Goal: Information Seeking & Learning: Learn about a topic

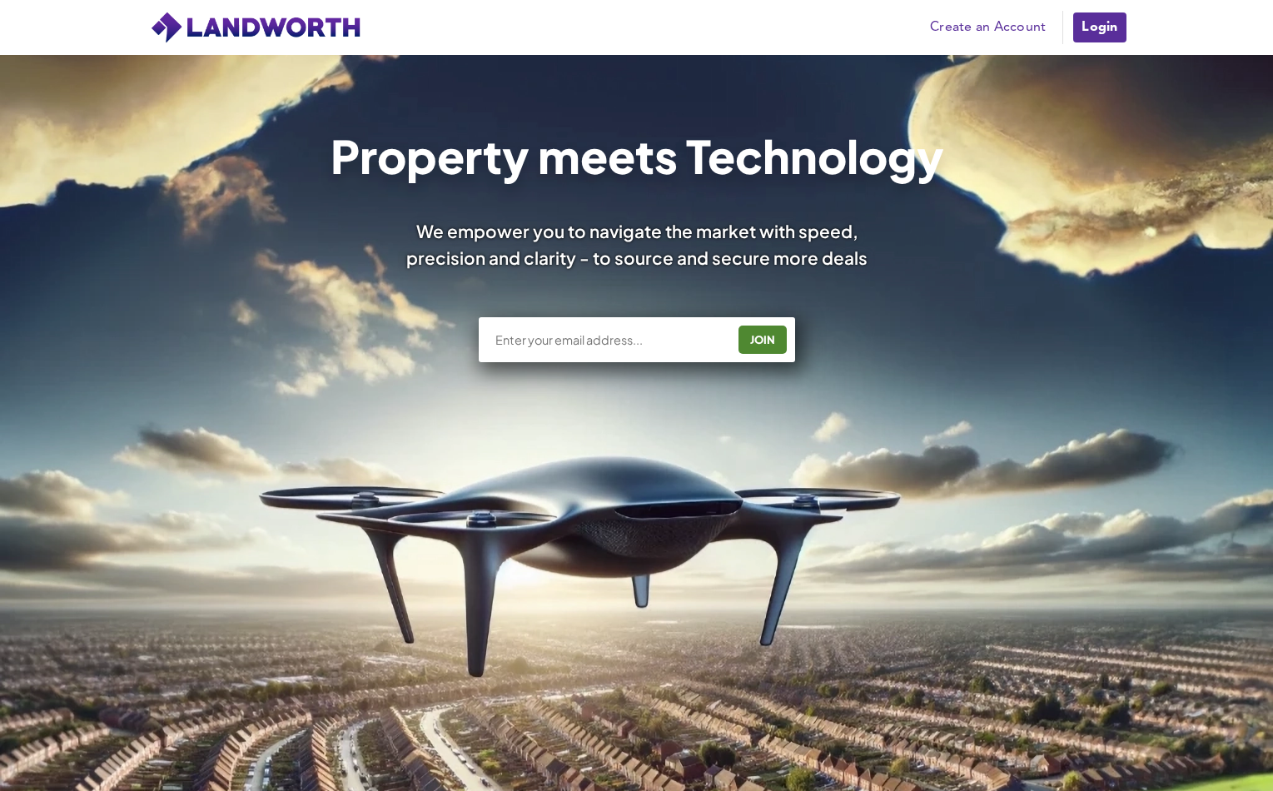
click at [1100, 27] on link "Login" at bounding box center [1099, 27] width 56 height 33
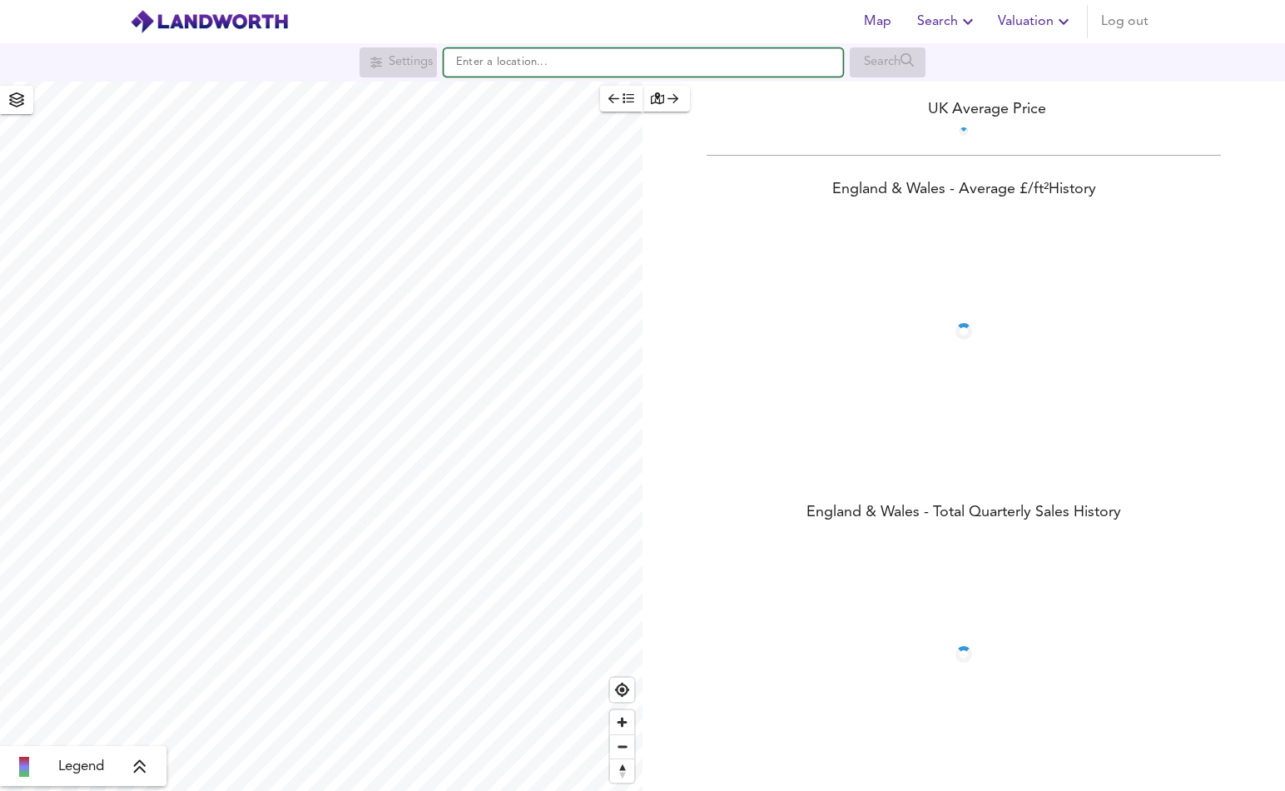
click at [615, 61] on input "text" at bounding box center [644, 62] width 400 height 28
paste input "TR6 0BY"
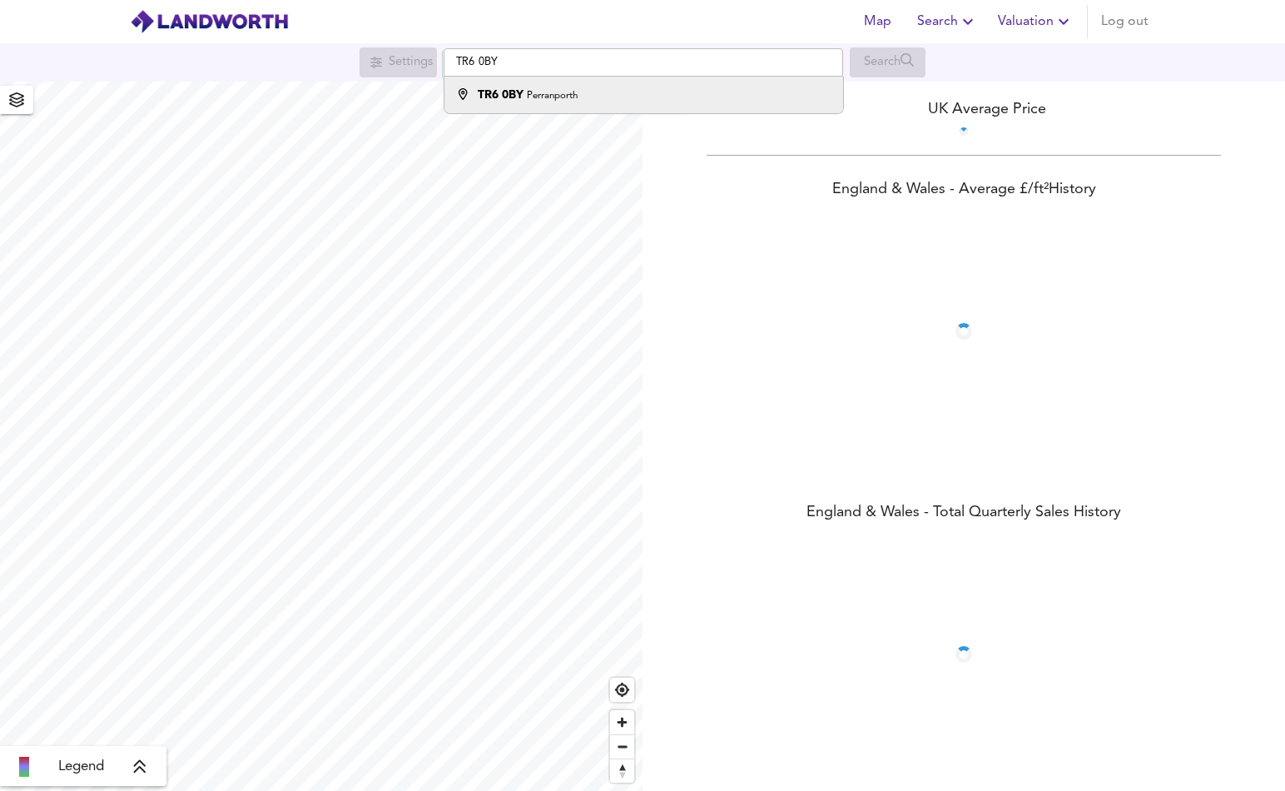
click at [599, 104] on li "TR6 0BY Perranporth" at bounding box center [643, 95] width 398 height 37
type input "Perranporth TR6 0BY"
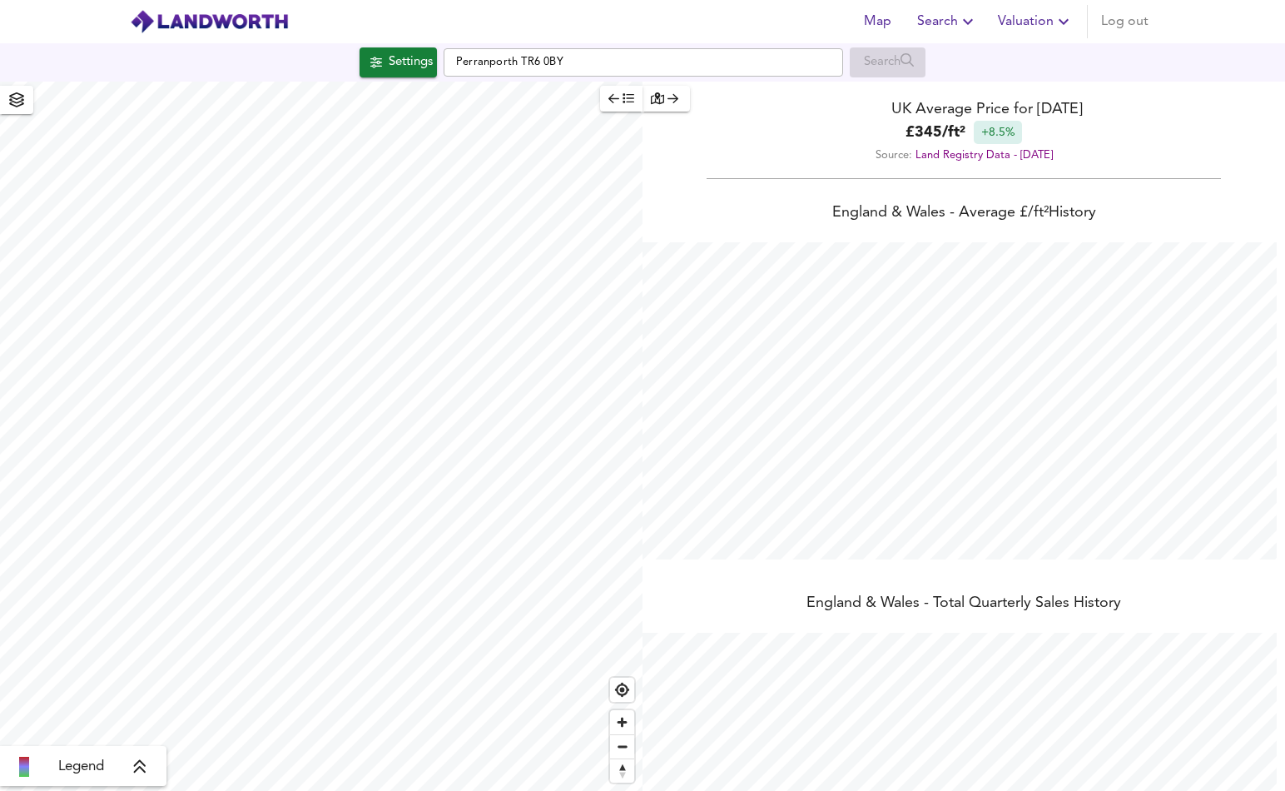
scroll to position [791, 1285]
click at [400, 65] on div "Settings" at bounding box center [411, 63] width 44 height 22
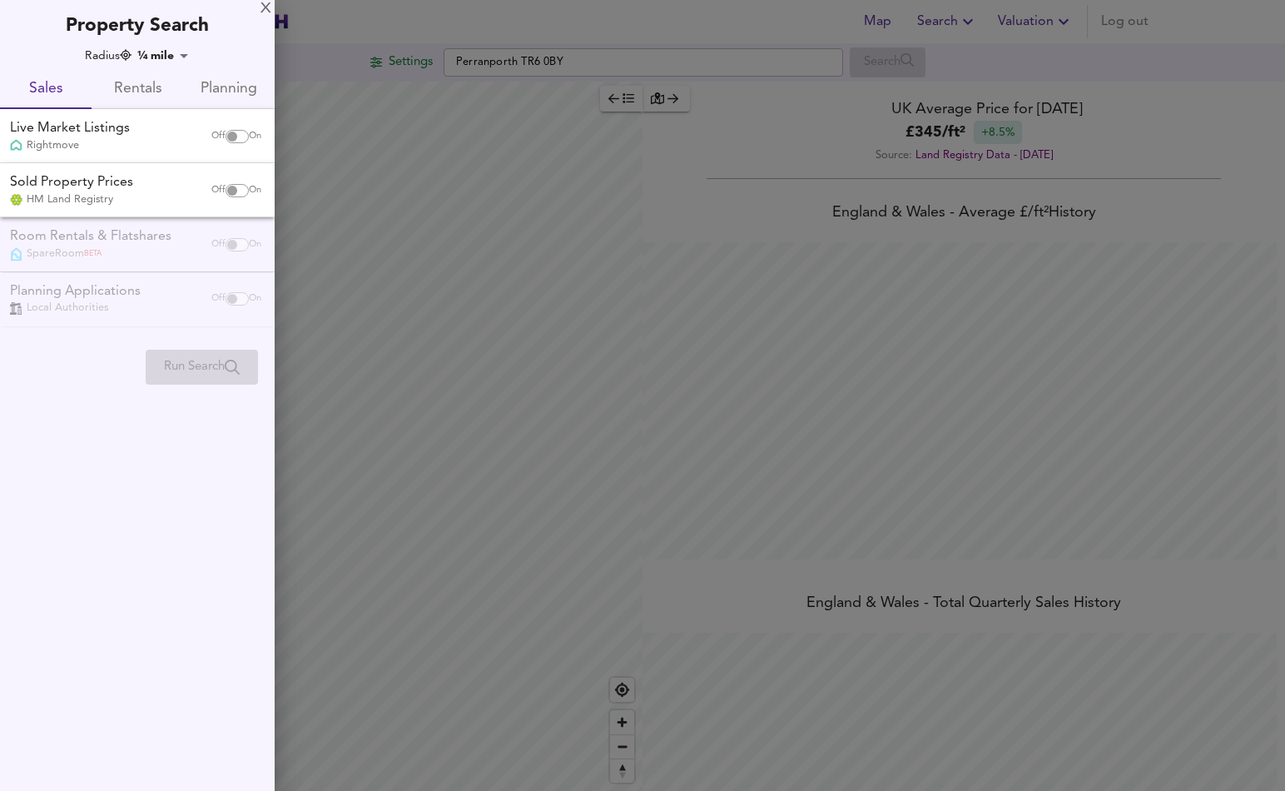
checkbox input "false"
checkbox input "true"
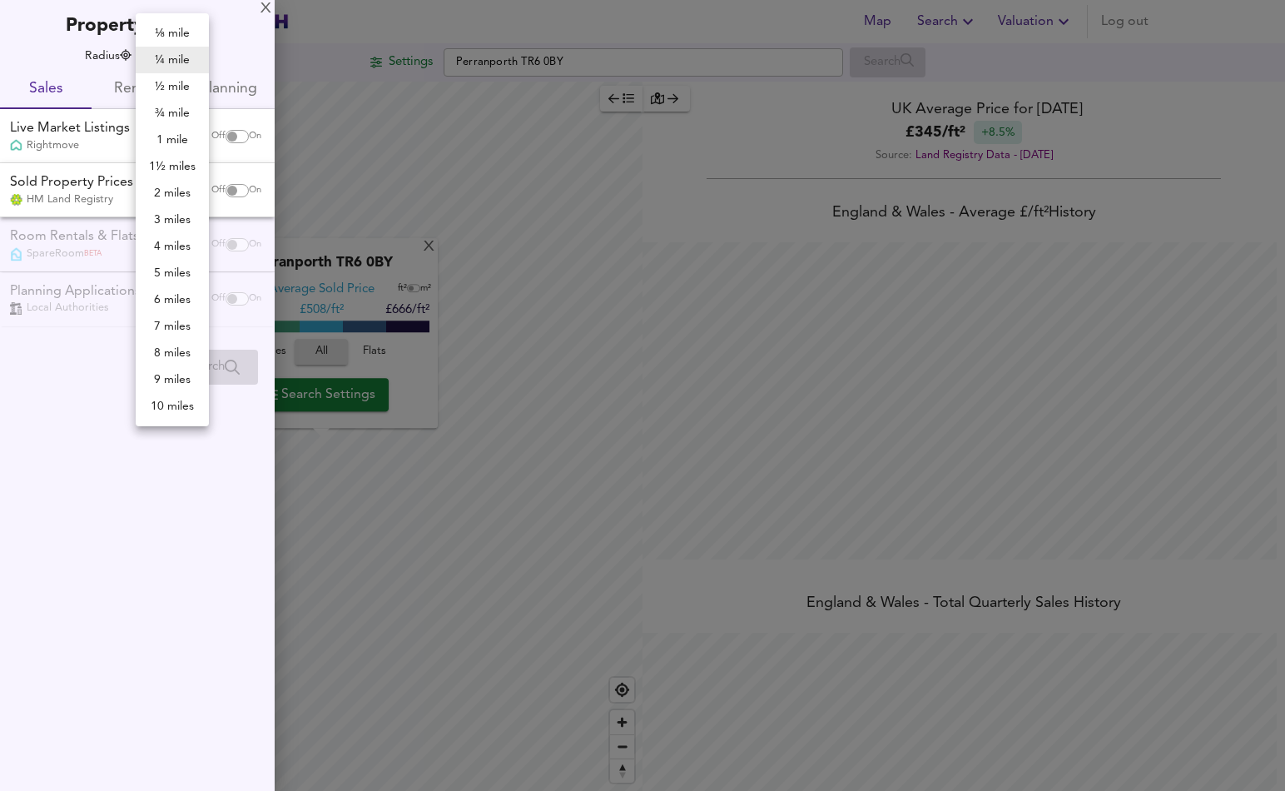
click at [171, 53] on body "Map Search Valuation Log out Settings Perranporth TR6 0BY Search X Perranporth …" at bounding box center [642, 395] width 1285 height 791
click at [159, 186] on li "2 miles" at bounding box center [172, 193] width 73 height 27
type input "3218"
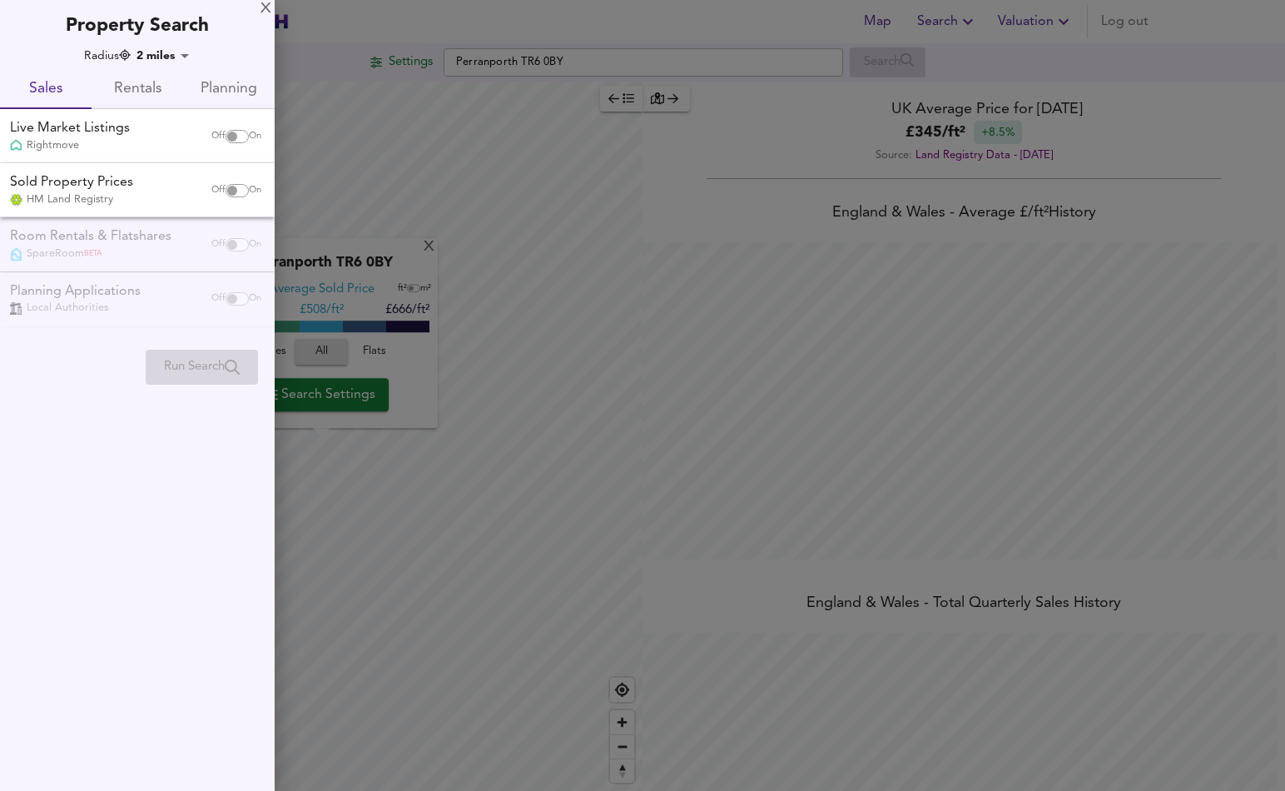
click at [221, 187] on input "checkbox" at bounding box center [232, 190] width 40 height 13
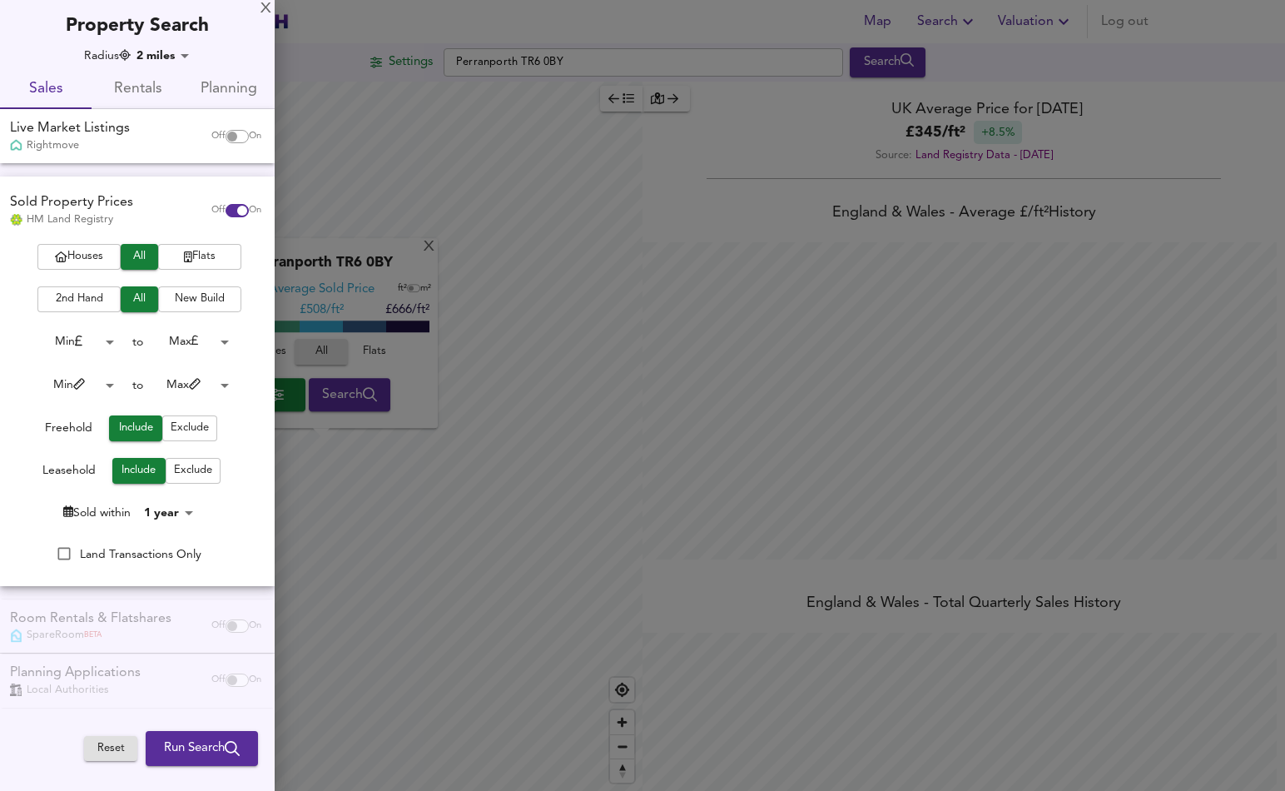
click at [184, 291] on span "New Build" at bounding box center [199, 299] width 67 height 19
click at [82, 241] on div "Sold Property Prices HM Land Registry Off On" at bounding box center [137, 209] width 275 height 67
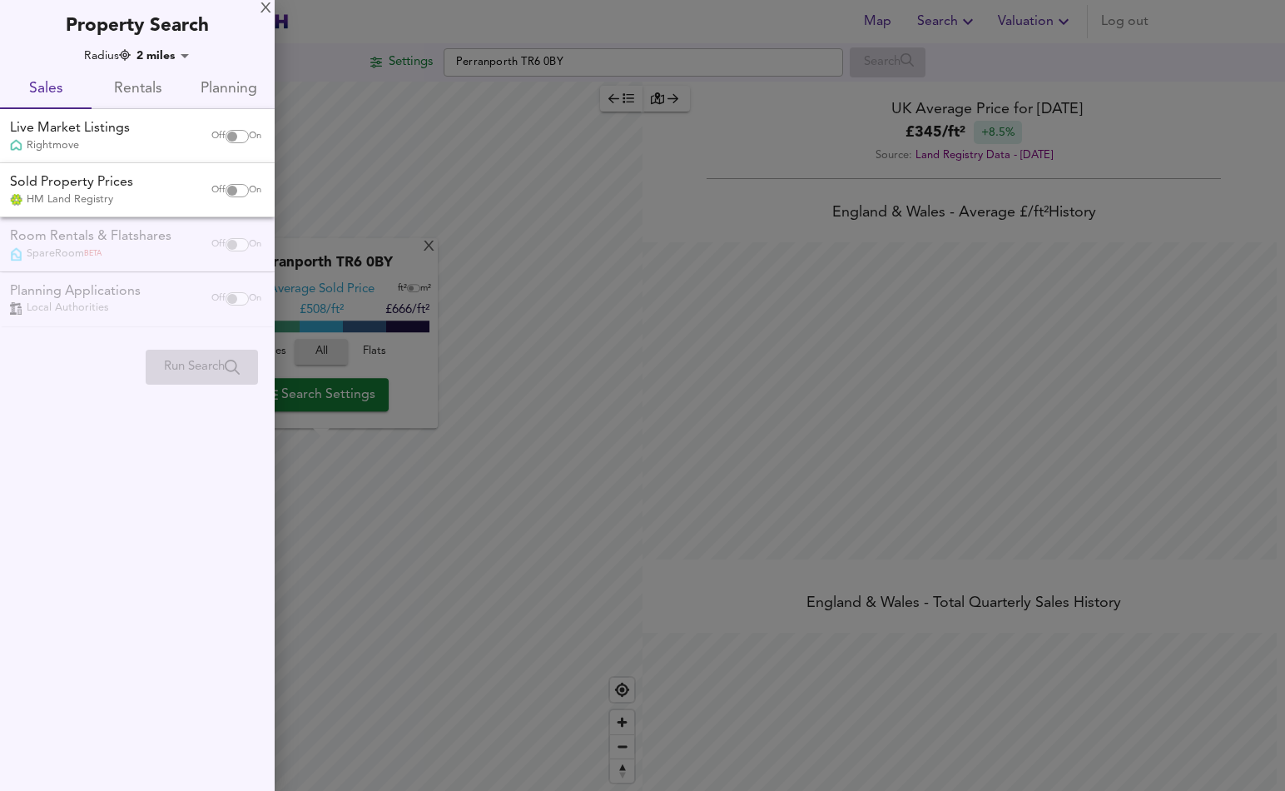
click at [96, 183] on div "Sold Property Prices" at bounding box center [71, 182] width 123 height 19
checkbox input "true"
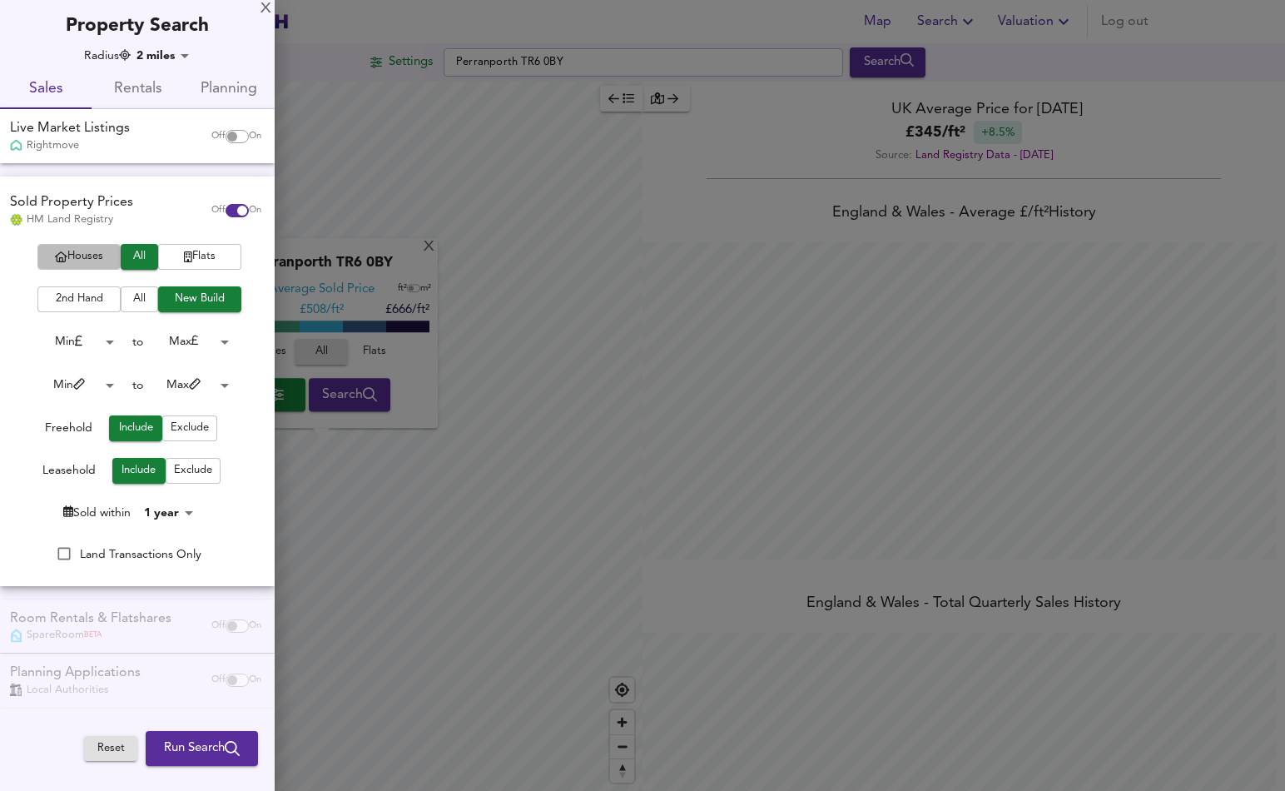
click at [73, 256] on span "Houses" at bounding box center [79, 256] width 67 height 19
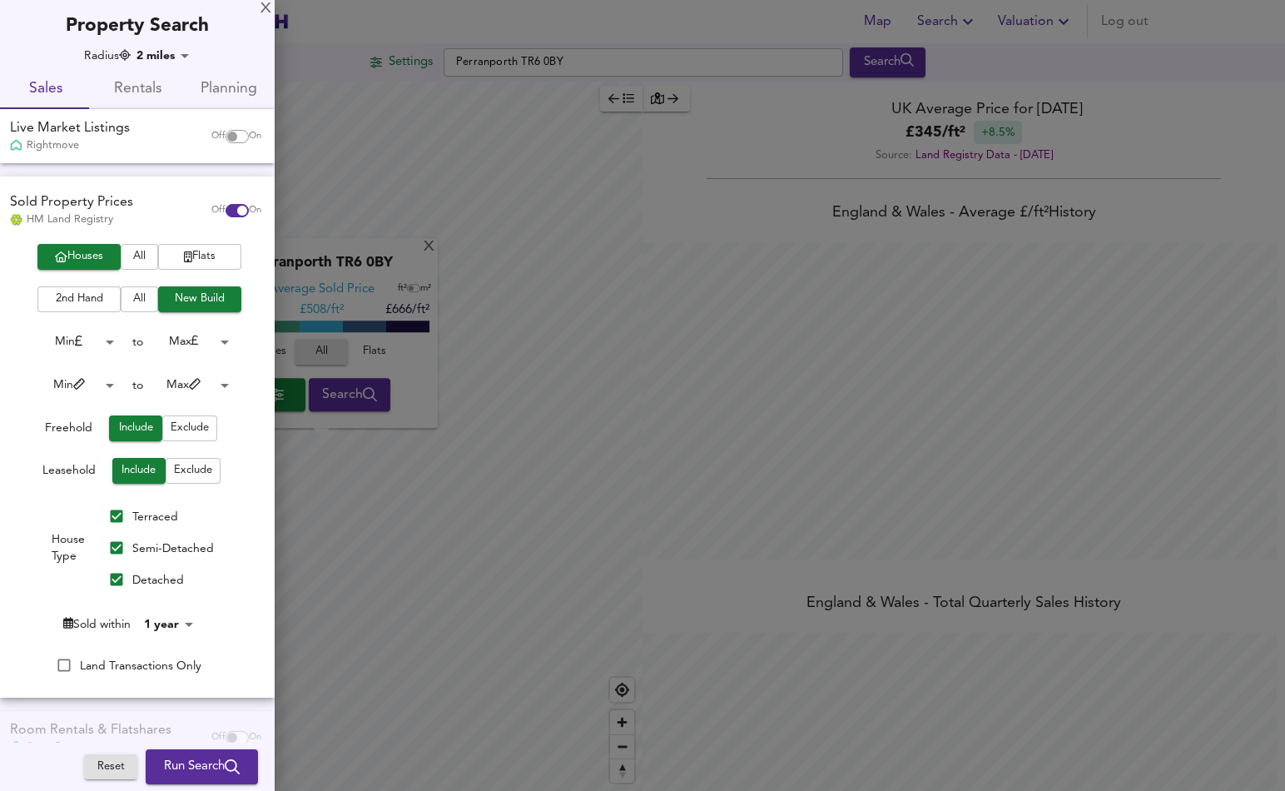
click at [173, 616] on body "Map Search Valuation Log out Settings Perranporth TR6 0BY Search X Perranporth …" at bounding box center [642, 395] width 1285 height 791
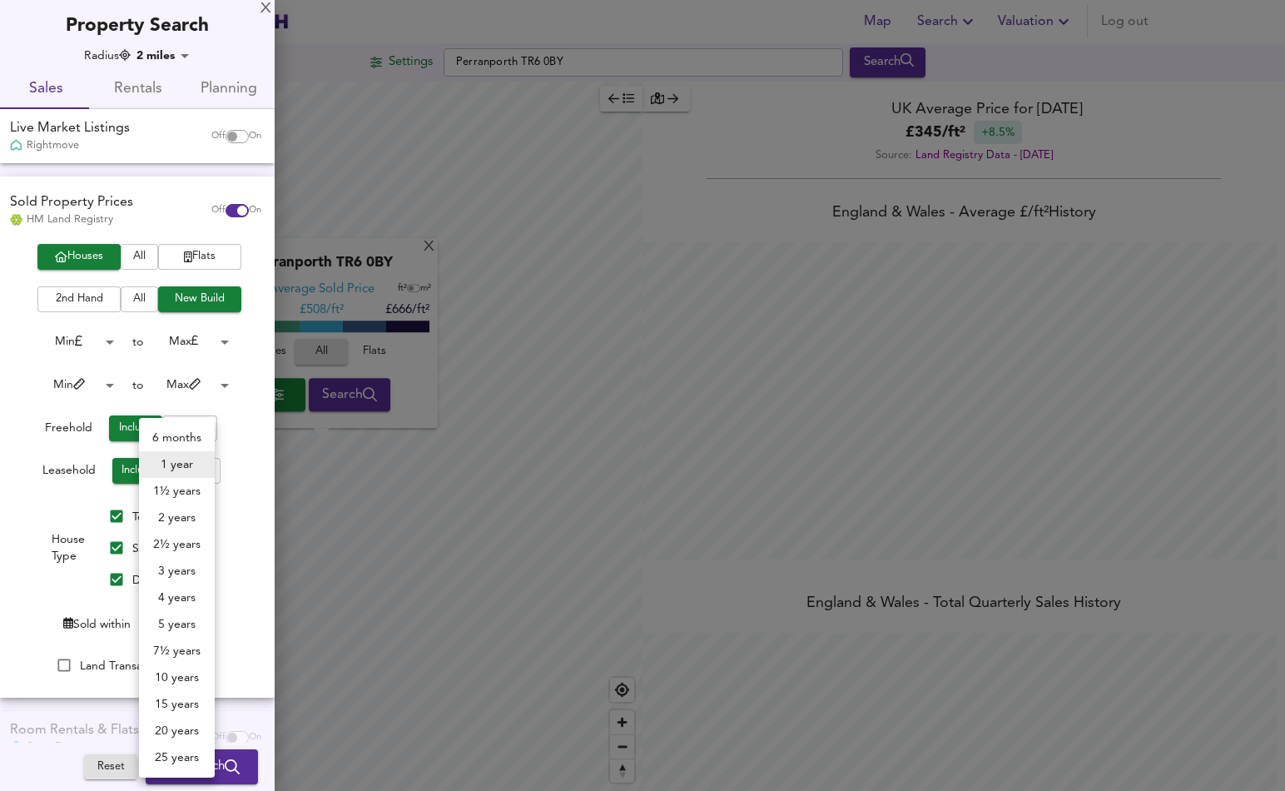
click at [173, 517] on li "2 years" at bounding box center [177, 517] width 76 height 27
type input "24"
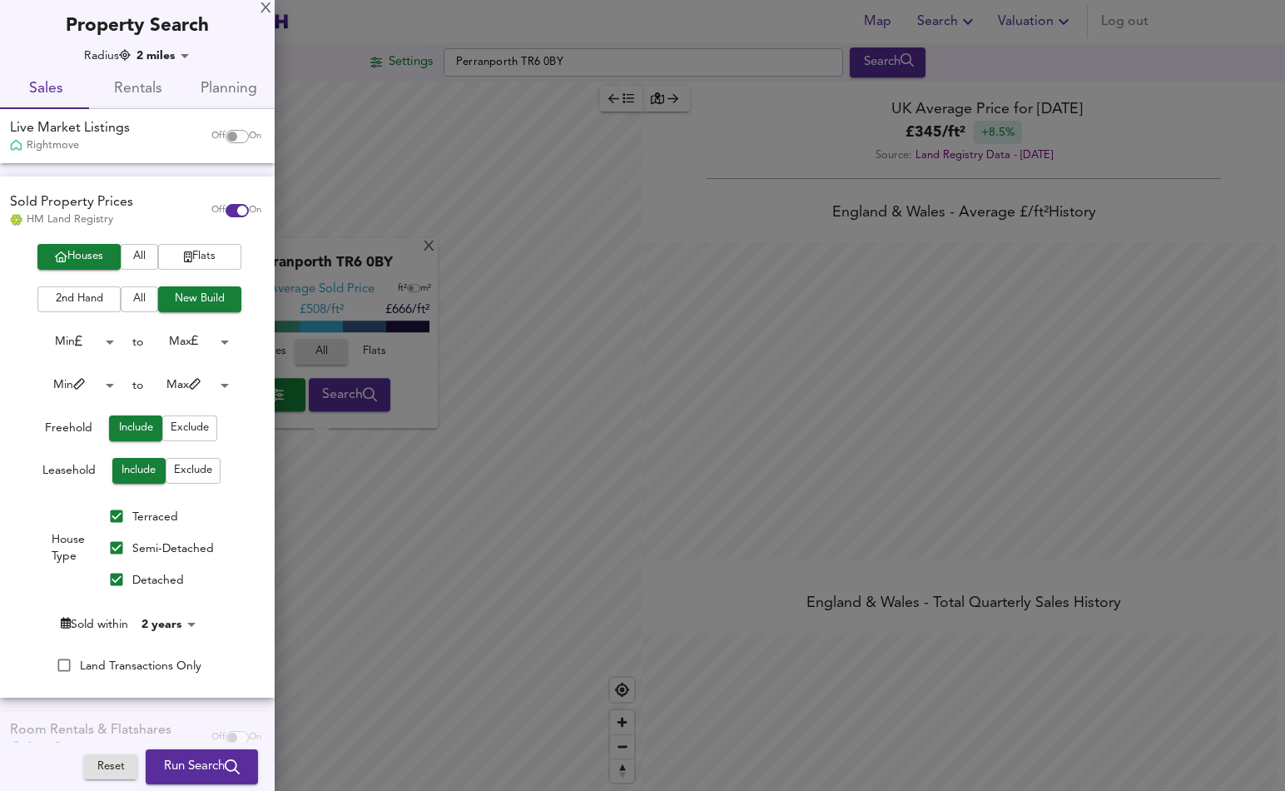
click at [196, 767] on span "Run Search" at bounding box center [202, 767] width 76 height 22
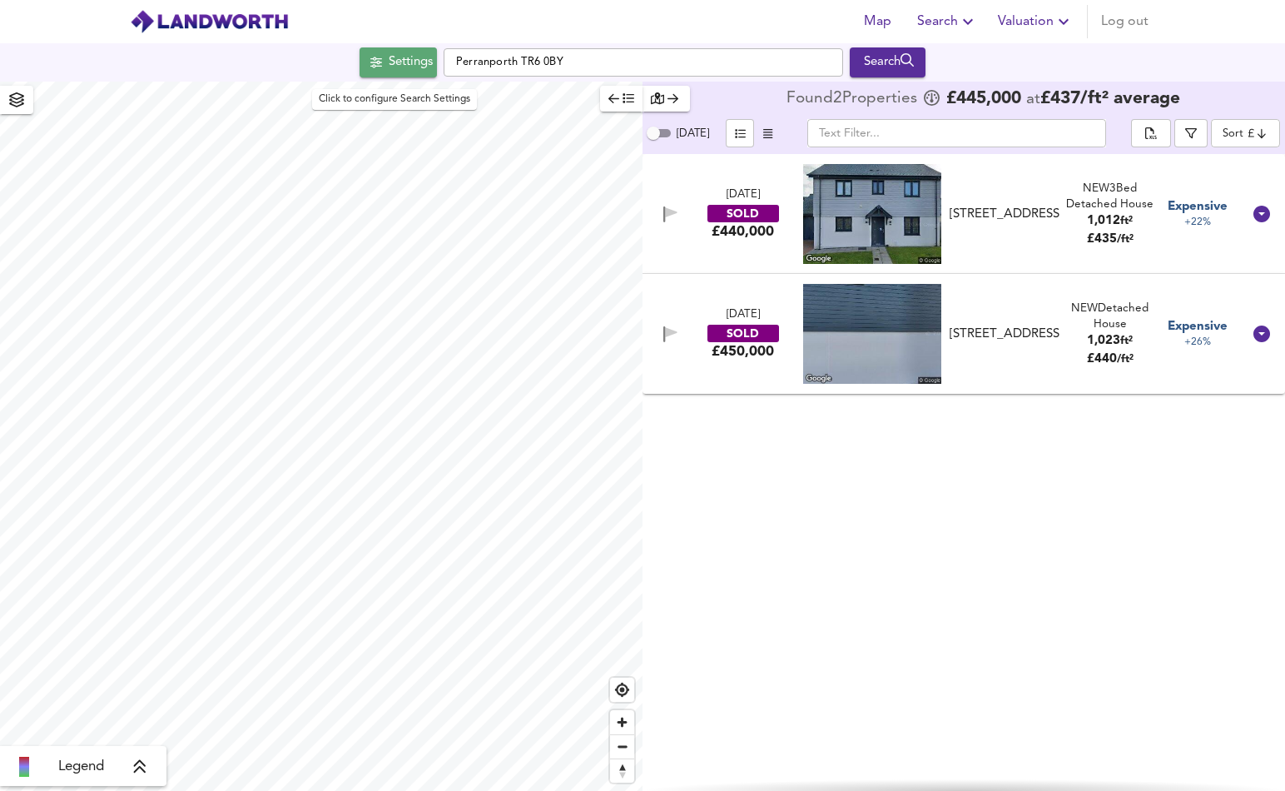
click at [400, 77] on button "Settings" at bounding box center [398, 62] width 77 height 30
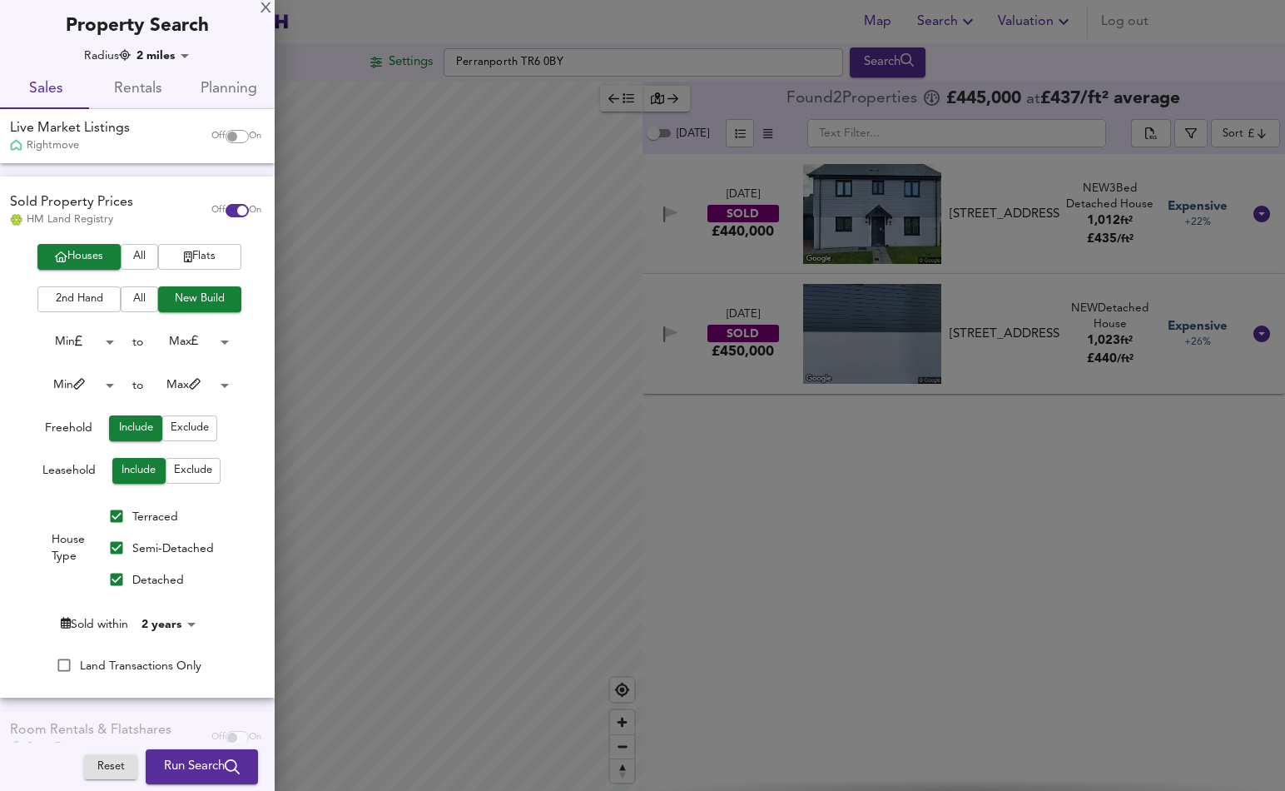
click at [122, 253] on button "All" at bounding box center [139, 257] width 37 height 26
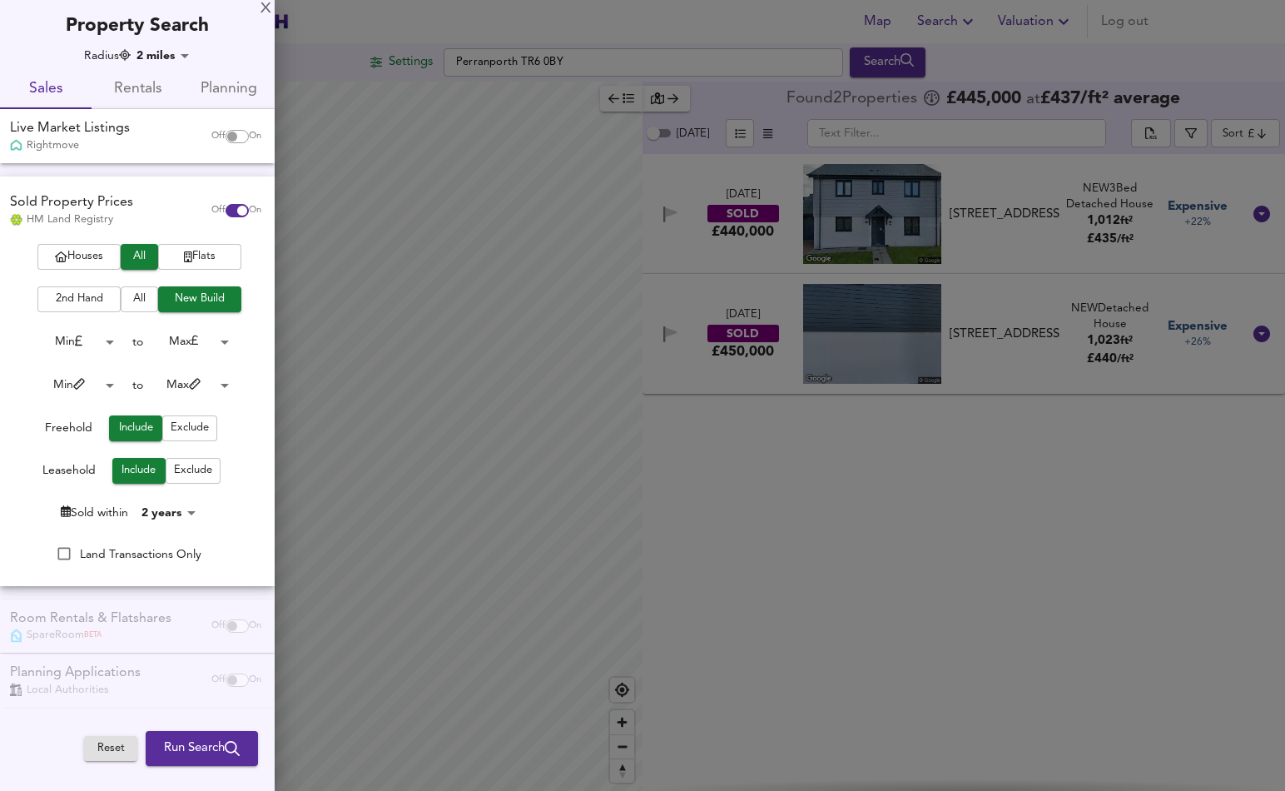
click at [128, 305] on button "All" at bounding box center [139, 299] width 37 height 26
click at [87, 259] on span "Houses" at bounding box center [79, 256] width 67 height 19
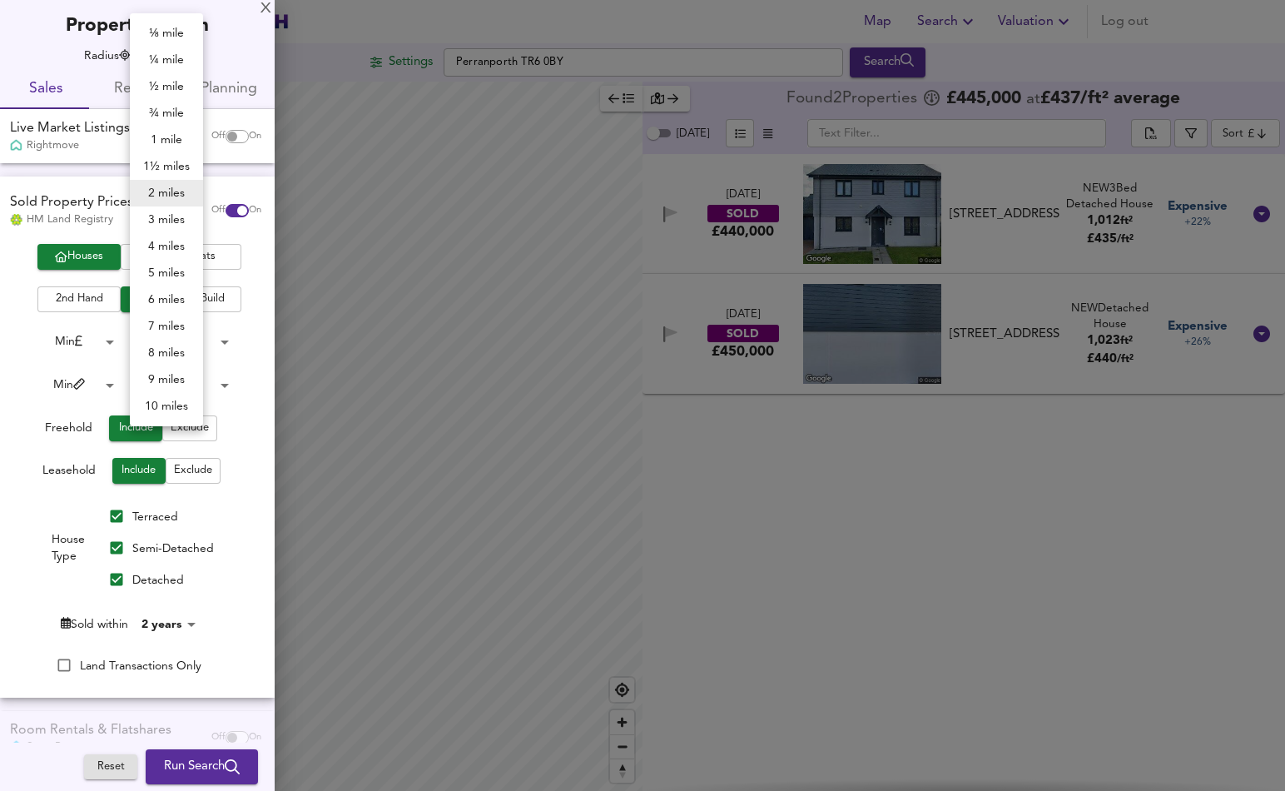
click at [163, 50] on body "Map Search Valuation Log out Settings Perranporth TR6 0BY Search Legend Found 2…" at bounding box center [642, 395] width 1285 height 791
click at [151, 247] on li "4 miles" at bounding box center [166, 246] width 73 height 27
type input "6436"
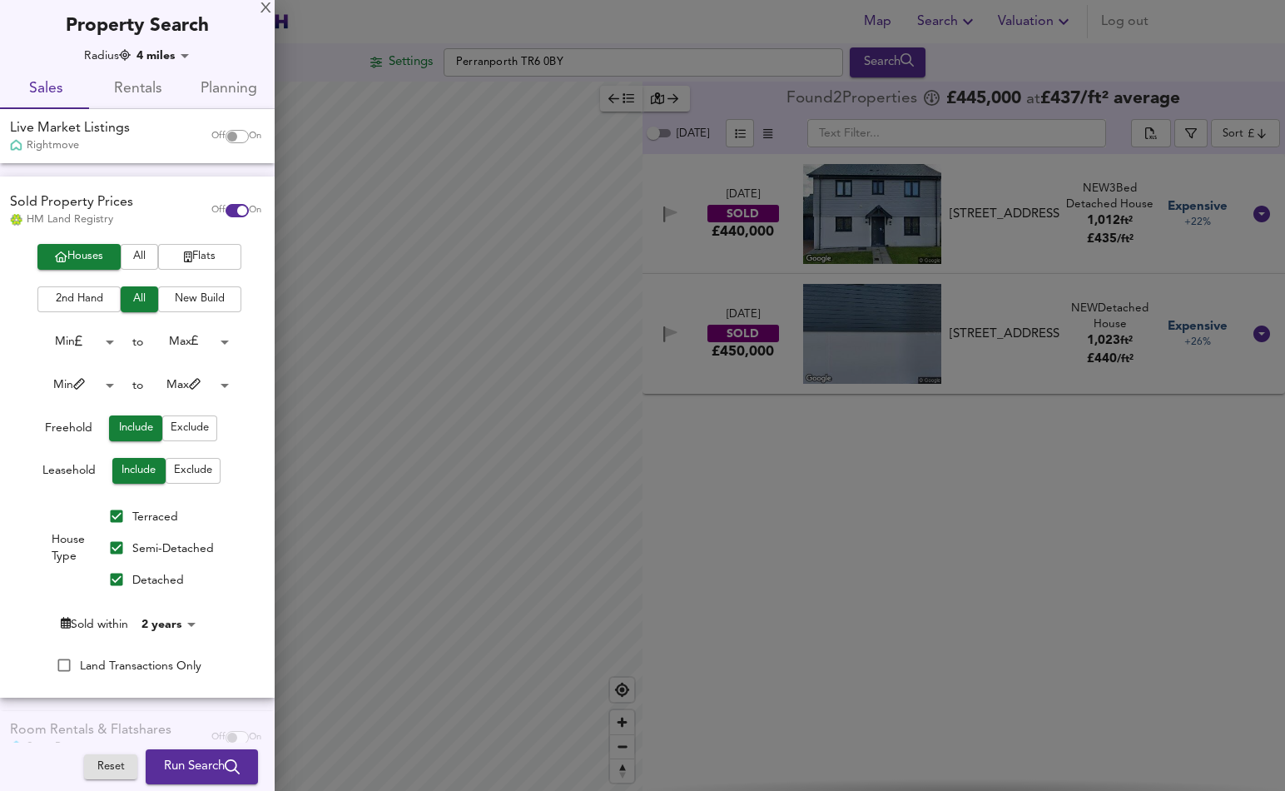
click at [191, 773] on span "Run Search" at bounding box center [202, 767] width 76 height 22
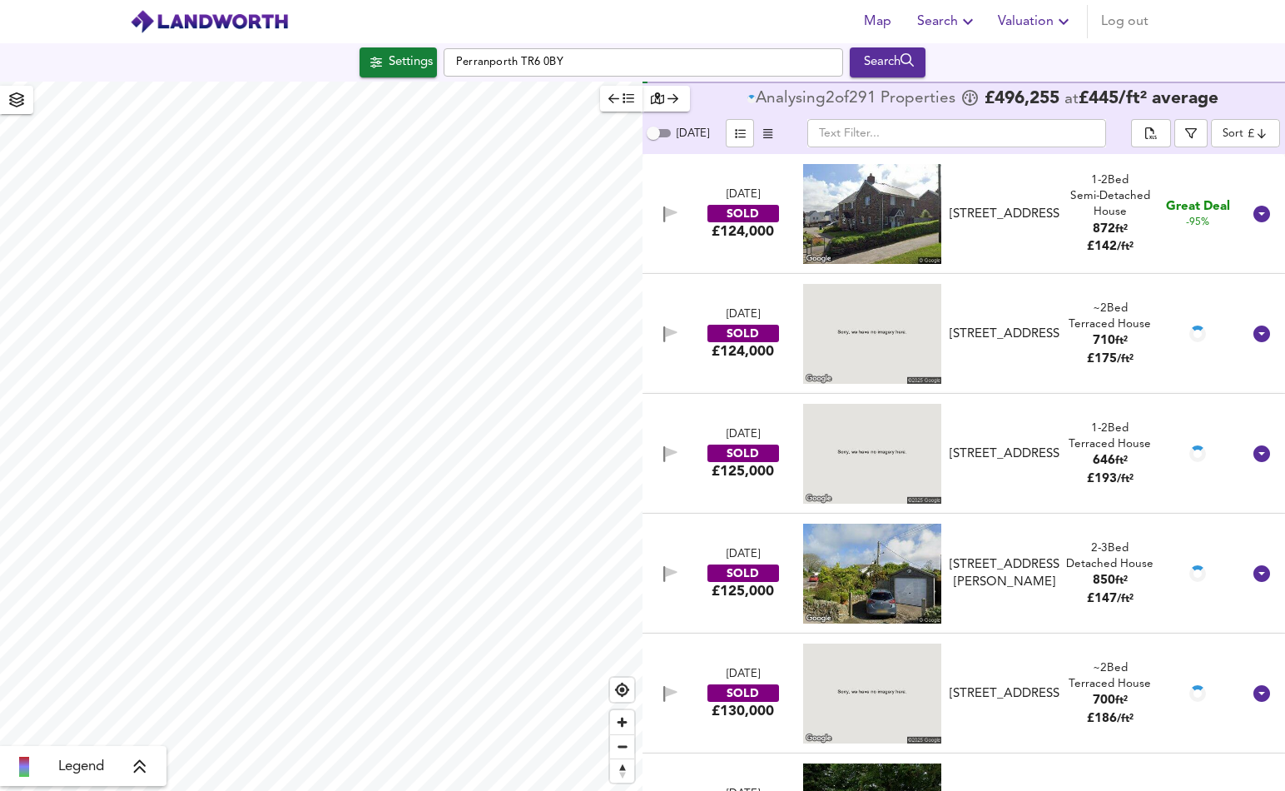
click at [1249, 120] on body "Map Search Valuation Log out Settings Perranporth TR6 0BY Search Legend Analysi…" at bounding box center [642, 395] width 1285 height 791
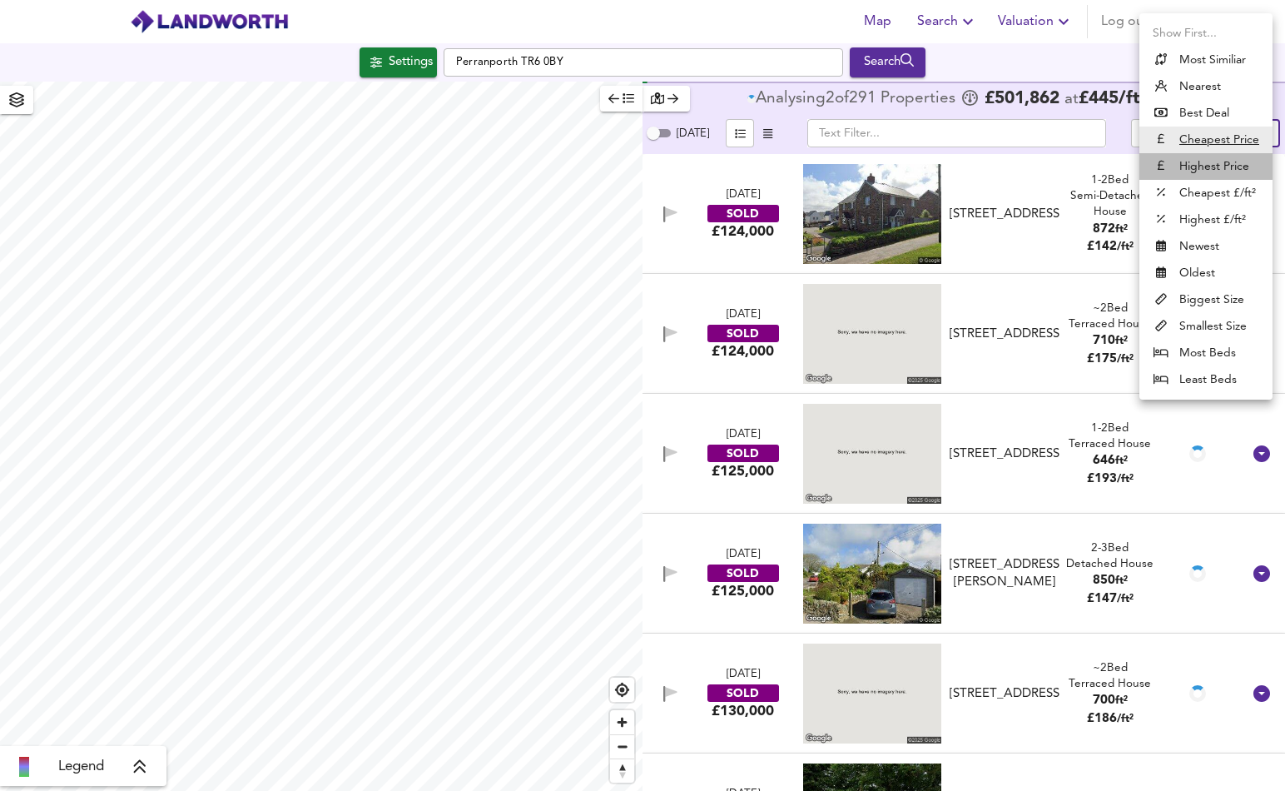
click at [1192, 163] on li "Highest Price" at bounding box center [1206, 166] width 133 height 27
type input "expensive"
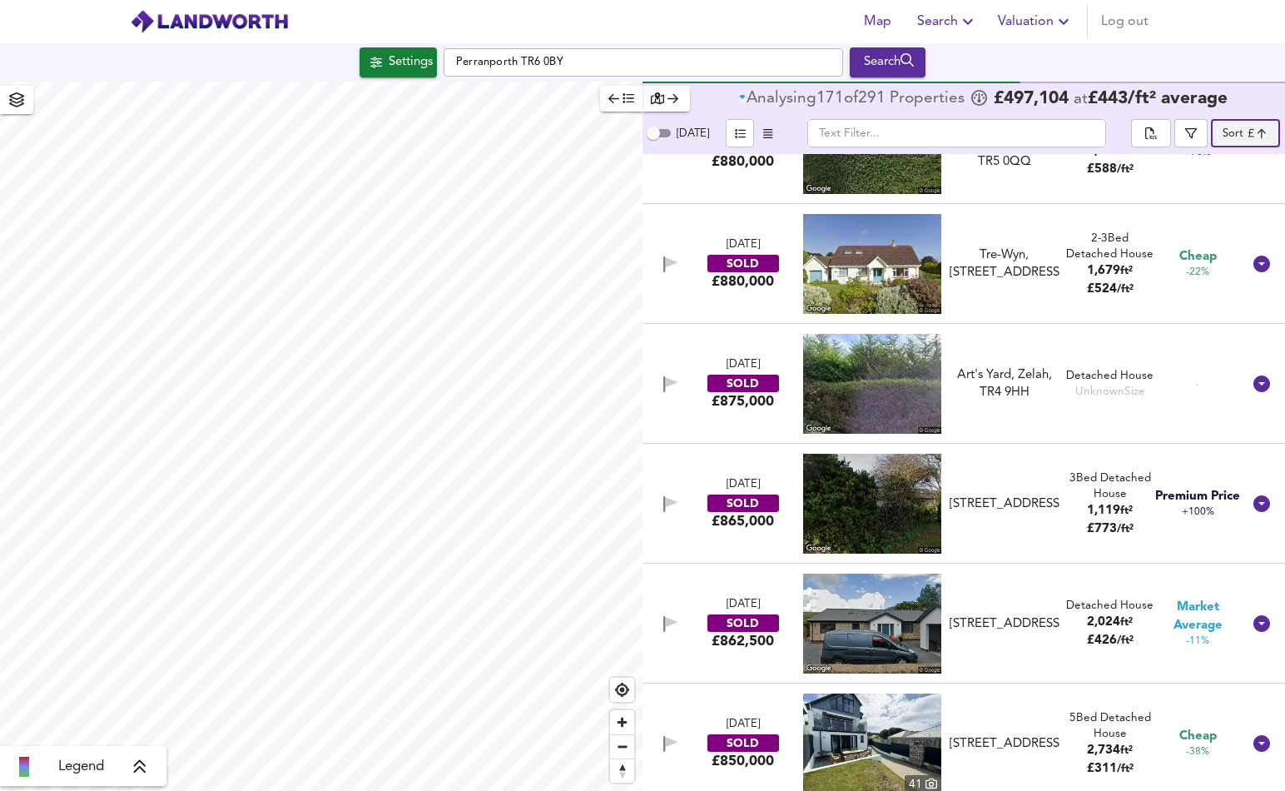
scroll to position [1914, 0]
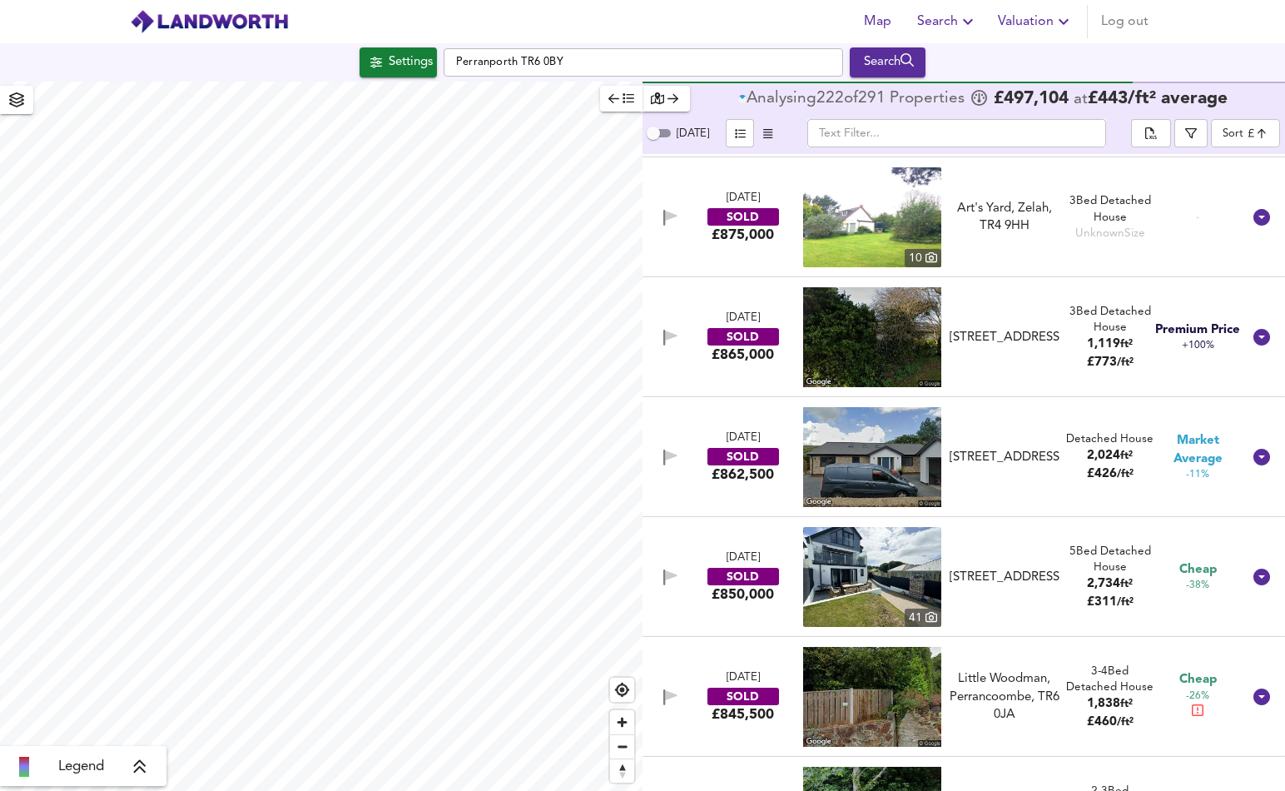
click at [1095, 592] on span "2,734 ft²" at bounding box center [1110, 583] width 46 height 17
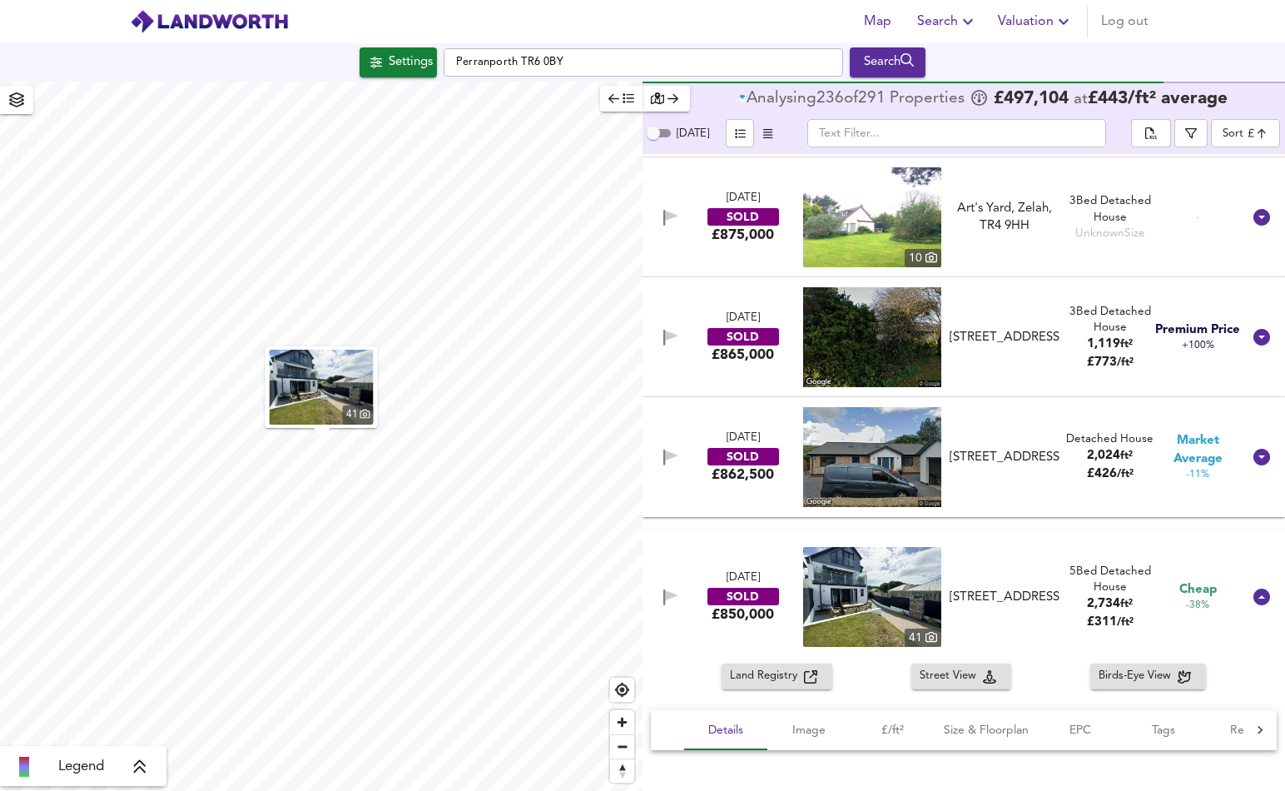
click at [324, 399] on img "button" at bounding box center [322, 387] width 104 height 75
